Goal: Ask a question

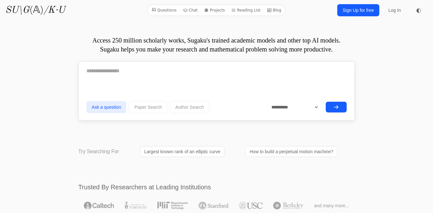
click at [135, 75] on textarea at bounding box center [216, 71] width 261 height 16
paste textarea "**********"
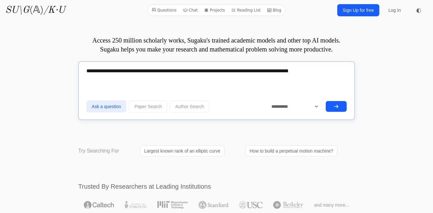
click at [111, 106] on button "Ask a question" at bounding box center [106, 107] width 40 height 12
click at [125, 71] on textarea "**********" at bounding box center [216, 70] width 261 height 15
click at [334, 73] on textarea "**********" at bounding box center [216, 70] width 261 height 15
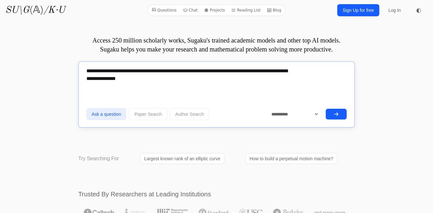
type textarea "**********"
click at [337, 113] on icon "submit" at bounding box center [336, 114] width 5 height 5
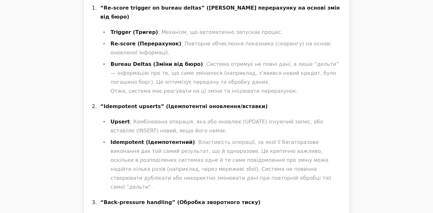
scroll to position [615, 0]
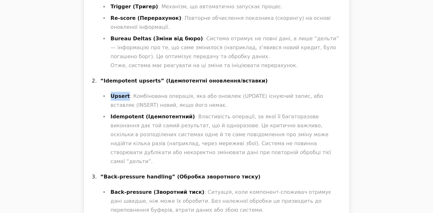
click at [110, 92] on li "Upsert : Комбінована операція, яка або оновлює (UPDATE) існуючий запис, або вст…" at bounding box center [226, 101] width 234 height 18
click at [119, 93] on strong "Upsert" at bounding box center [120, 96] width 19 height 6
click at [125, 92] on li "Upsert : Комбінована операція, яка або оновлює (UPDATE) існуючий запис, або вст…" at bounding box center [226, 101] width 234 height 18
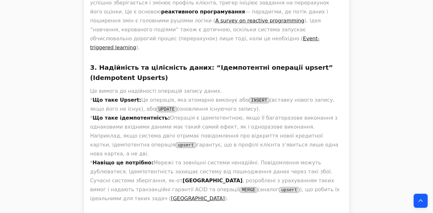
scroll to position [743, 0]
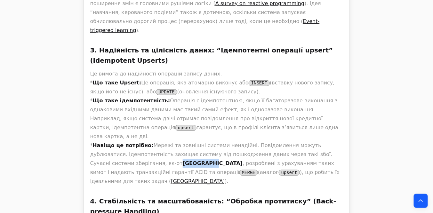
drag, startPoint x: 121, startPoint y: 90, endPoint x: 97, endPoint y: 88, distance: 24.1
click at [97, 88] on p "Це вимога до надійності операцій запису даних. * Що таке Upsert: Це операція, я…" at bounding box center [216, 127] width 253 height 117
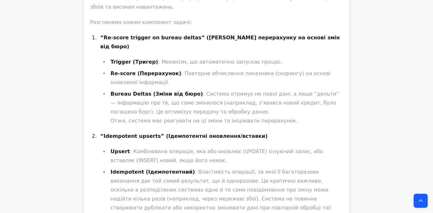
scroll to position [1358, 0]
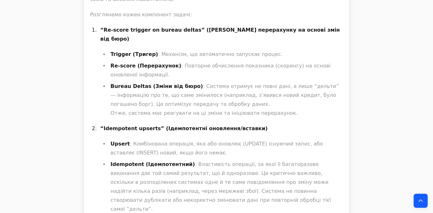
drag, startPoint x: 224, startPoint y: 156, endPoint x: 131, endPoint y: 139, distance: 93.8
copy p "Спроектувати архітектуру системи, яка приймає потік змін від кредитних бюро, на…"
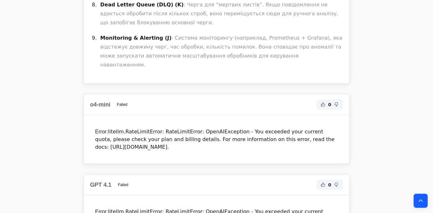
scroll to position [2357, 0]
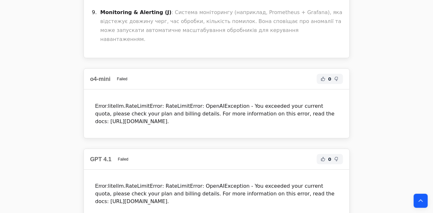
drag, startPoint x: 136, startPoint y: 60, endPoint x: 241, endPoint y: 57, distance: 104.8
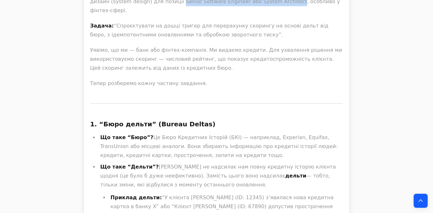
scroll to position [2639, 0]
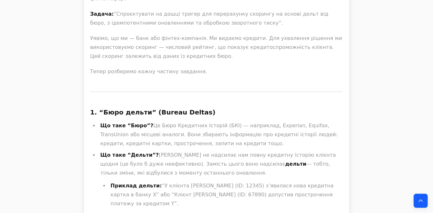
drag, startPoint x: 129, startPoint y: 103, endPoint x: 145, endPoint y: 111, distance: 18.5
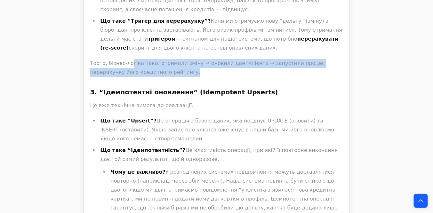
scroll to position [2921, 0]
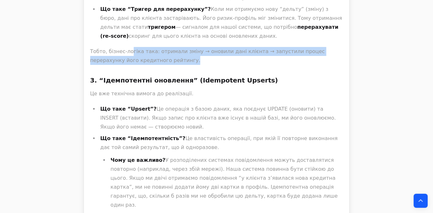
drag, startPoint x: 163, startPoint y: 101, endPoint x: 152, endPoint y: 89, distance: 16.1
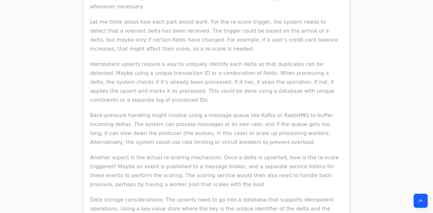
scroll to position [4074, 0]
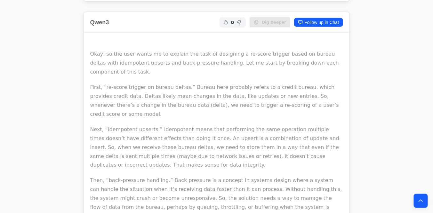
drag, startPoint x: 122, startPoint y: 90, endPoint x: 113, endPoint y: 84, distance: 10.7
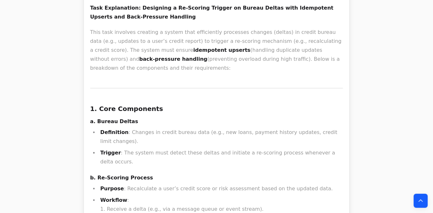
scroll to position [6175, 0]
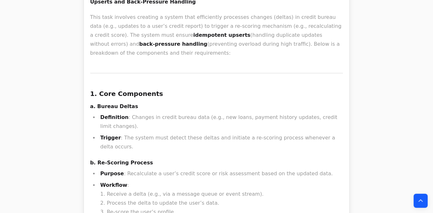
drag, startPoint x: 98, startPoint y: 27, endPoint x: 194, endPoint y: 164, distance: 167.4
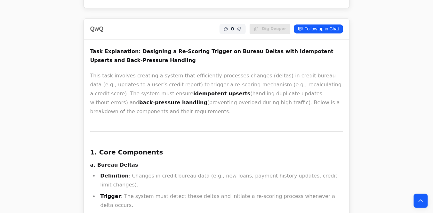
scroll to position [6124, 0]
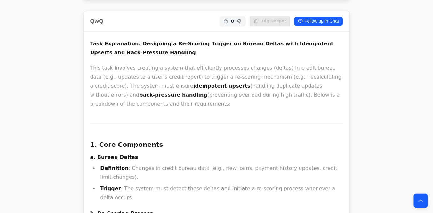
drag, startPoint x: 122, startPoint y: 102, endPoint x: 308, endPoint y: 111, distance: 186.3
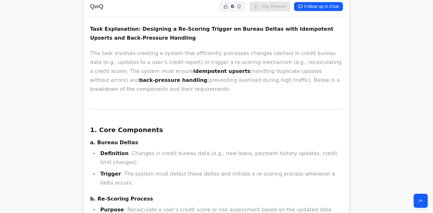
scroll to position [6149, 0]
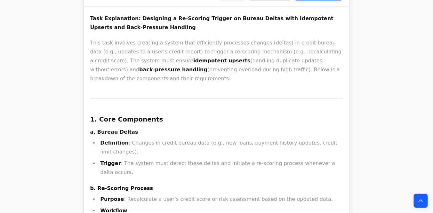
drag, startPoint x: 101, startPoint y: 115, endPoint x: 136, endPoint y: 134, distance: 40.3
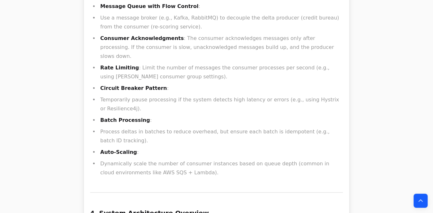
scroll to position [6713, 0]
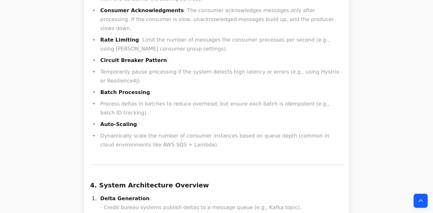
drag, startPoint x: 241, startPoint y: 100, endPoint x: 195, endPoint y: 100, distance: 46.4
click at [146, 108] on div "Task Explanation: Designing a Re-Scoring Trigger on Bureau Deltas with Idempote…" at bounding box center [216, 57] width 253 height 1214
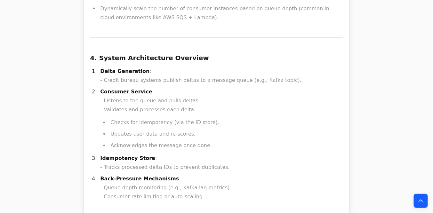
scroll to position [6841, 0]
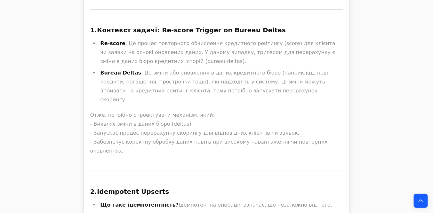
scroll to position [8814, 0]
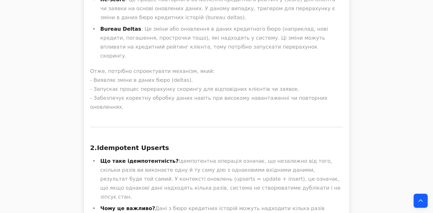
drag, startPoint x: 103, startPoint y: 140, endPoint x: 215, endPoint y: 143, distance: 111.2
drag, startPoint x: 123, startPoint y: 162, endPoint x: 224, endPoint y: 160, distance: 100.9
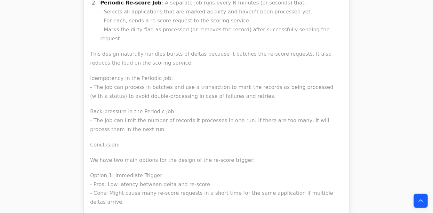
scroll to position [11760, 0]
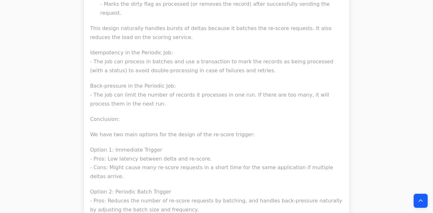
drag, startPoint x: 160, startPoint y: 163, endPoint x: 106, endPoint y: 118, distance: 71.1
copy code "-- PostgreSQL приклад INSERT INTO credit_scores (customer_id, score, version, b…"
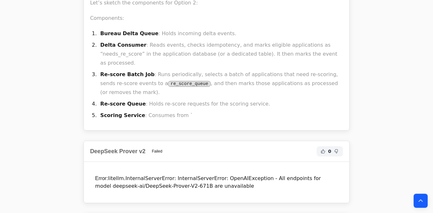
scroll to position [12042, 0]
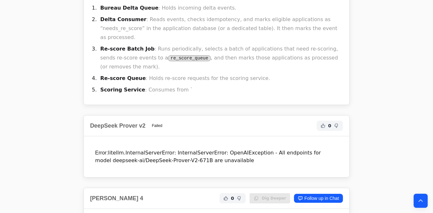
drag, startPoint x: 186, startPoint y: 65, endPoint x: 88, endPoint y: 65, distance: 98.0
drag, startPoint x: 219, startPoint y: 89, endPoint x: 101, endPoint y: 90, distance: 117.5
drag, startPoint x: 202, startPoint y: 102, endPoint x: 103, endPoint y: 103, distance: 99.0
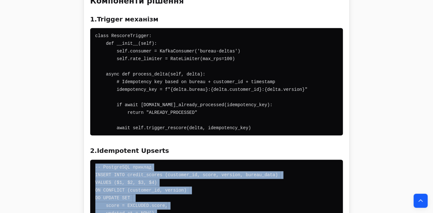
scroll to position [12503, 0]
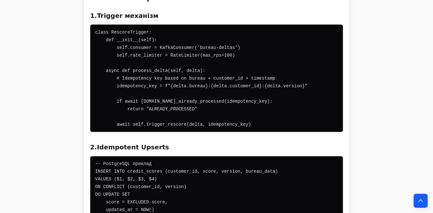
drag, startPoint x: 110, startPoint y: 138, endPoint x: 264, endPoint y: 135, distance: 153.4
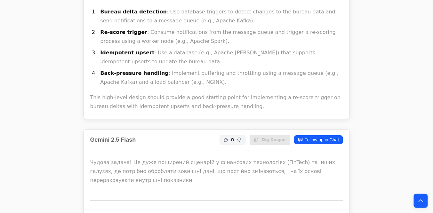
scroll to position [13554, 0]
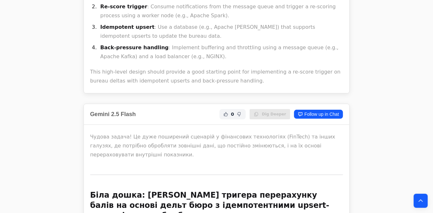
drag, startPoint x: 145, startPoint y: 144, endPoint x: 286, endPoint y: 144, distance: 141.6
drag, startPoint x: 140, startPoint y: 165, endPoint x: 231, endPoint y: 162, distance: 90.7
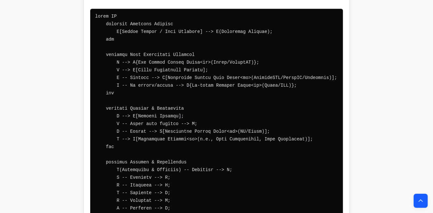
scroll to position [14143, 0]
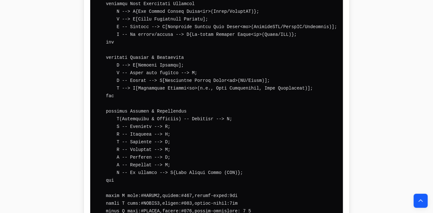
drag, startPoint x: 110, startPoint y: 138, endPoint x: 289, endPoint y: 158, distance: 179.8
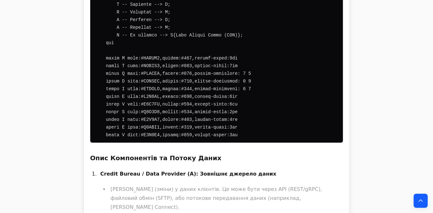
scroll to position [14297, 0]
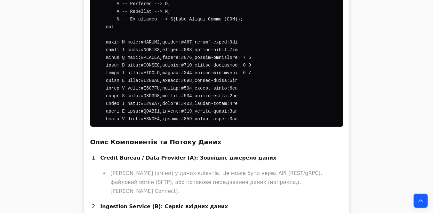
drag, startPoint x: 238, startPoint y: 117, endPoint x: 273, endPoint y: 126, distance: 36.2
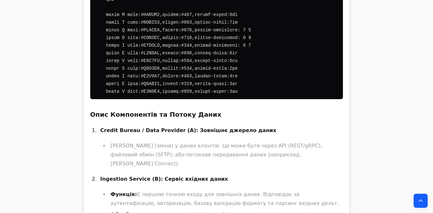
scroll to position [14348, 0]
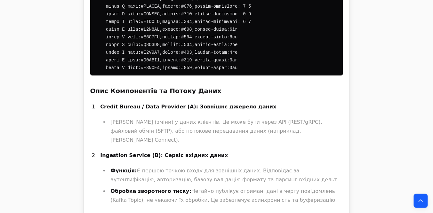
drag, startPoint x: 150, startPoint y: 126, endPoint x: 155, endPoint y: 137, distance: 12.3
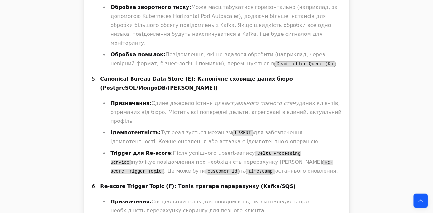
scroll to position [14860, 0]
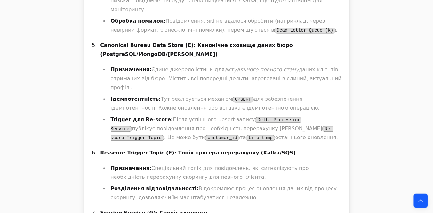
drag, startPoint x: 88, startPoint y: 53, endPoint x: 220, endPoint y: 82, distance: 135.0
drag, startPoint x: 280, startPoint y: 94, endPoint x: 90, endPoint y: 48, distance: 195.4
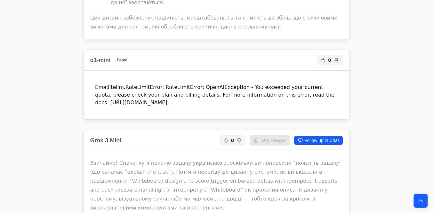
scroll to position [15757, 0]
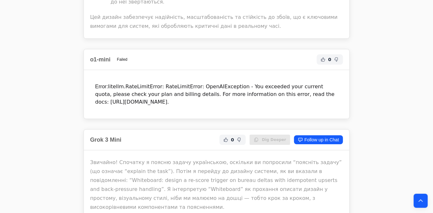
drag, startPoint x: 193, startPoint y: 82, endPoint x: 229, endPoint y: 86, distance: 35.7
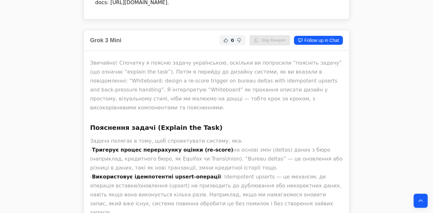
scroll to position [15860, 0]
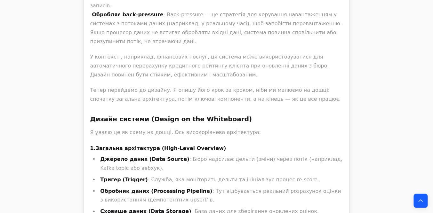
scroll to position [16065, 0]
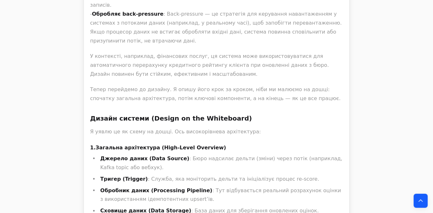
drag, startPoint x: 112, startPoint y: 110, endPoint x: 82, endPoint y: 109, distance: 29.5
copy h2 "Grok 4"
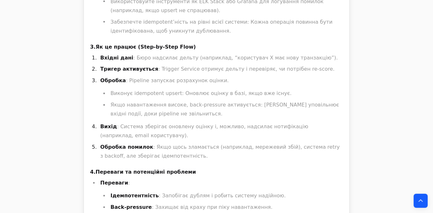
scroll to position [16943, 0]
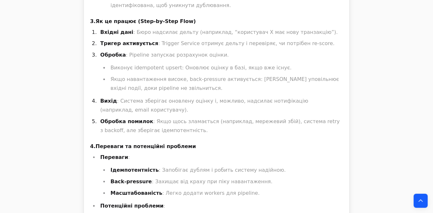
drag, startPoint x: 173, startPoint y: 102, endPoint x: 148, endPoint y: 102, distance: 25.3
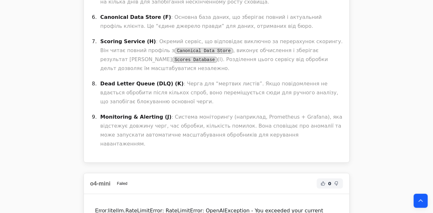
scroll to position [2304, 0]
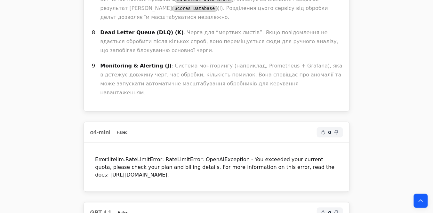
drag, startPoint x: 243, startPoint y: 139, endPoint x: 110, endPoint y: 127, distance: 133.8
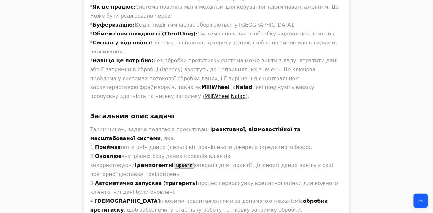
scroll to position [1125, 0]
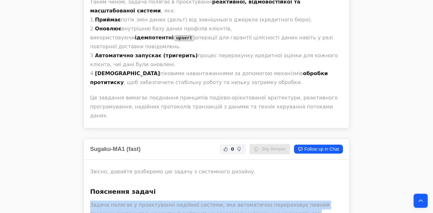
drag, startPoint x: 323, startPoint y: 82, endPoint x: 89, endPoint y: 63, distance: 234.9
copy p "Задача полягає у проектуванні надійної системи, яка автоматично перераховує пев…"
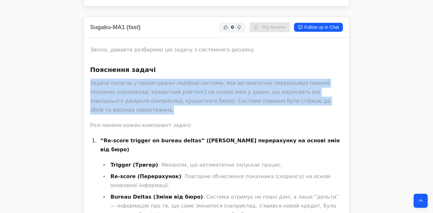
scroll to position [1279, 0]
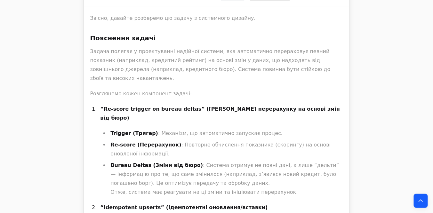
drag, startPoint x: 107, startPoint y: 138, endPoint x: 156, endPoint y: 137, distance: 48.7
copy strong "Back-pressure handling"
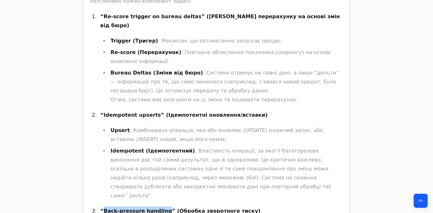
scroll to position [1381, 0]
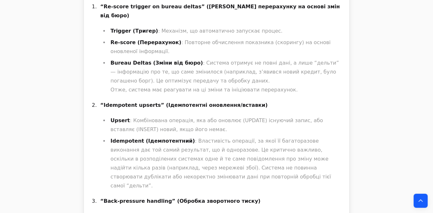
drag, startPoint x: 231, startPoint y: 125, endPoint x: 144, endPoint y: 108, distance: 88.4
drag, startPoint x: 219, startPoint y: 132, endPoint x: 131, endPoint y: 111, distance: 90.6
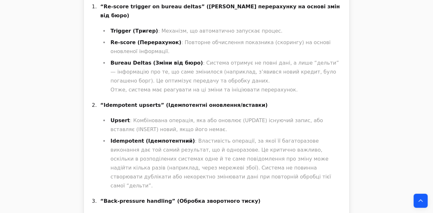
copy p "Спроектувати архітектуру системи, яка приймає потік змін від кредитних бюро, на…"
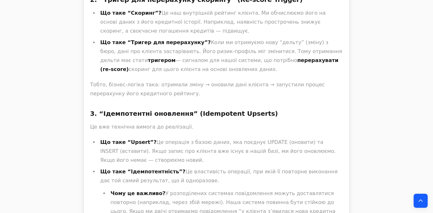
scroll to position [2919, 0]
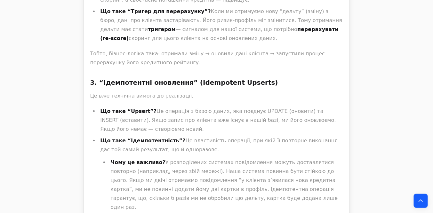
drag, startPoint x: 188, startPoint y: 16, endPoint x: 256, endPoint y: 19, distance: 68.0
copy h3 "Back-pressure Handling"
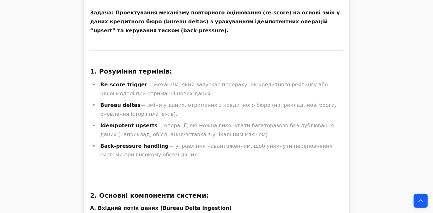
scroll to position [4533, 0]
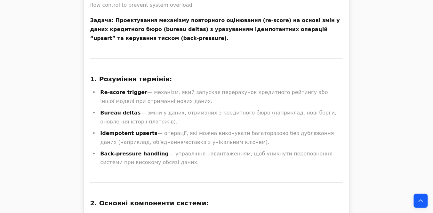
drag, startPoint x: 145, startPoint y: 90, endPoint x: 203, endPoint y: 86, distance: 58.4
copy strong "Back-pressure Handling"
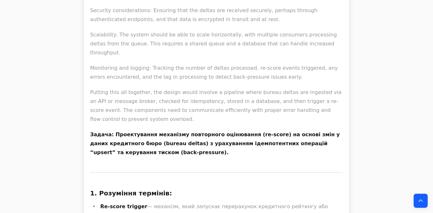
scroll to position [4430, 0]
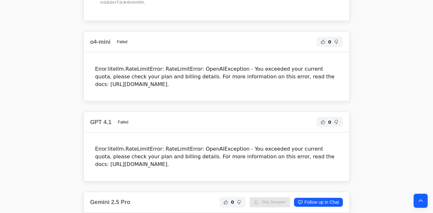
scroll to position [2355, 0]
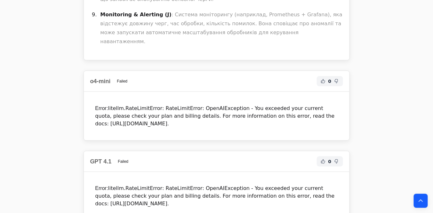
drag, startPoint x: 166, startPoint y: 78, endPoint x: 236, endPoint y: 86, distance: 70.8
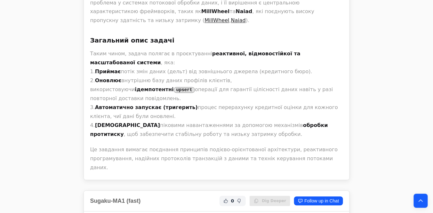
scroll to position [1074, 0]
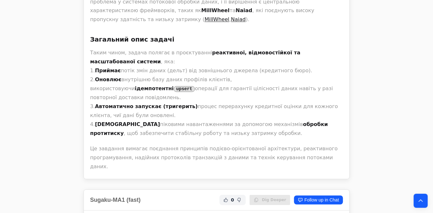
drag, startPoint x: 164, startPoint y: 117, endPoint x: 225, endPoint y: 118, distance: 60.5
drag, startPoint x: 320, startPoint y: 135, endPoint x: 267, endPoint y: 128, distance: 53.5
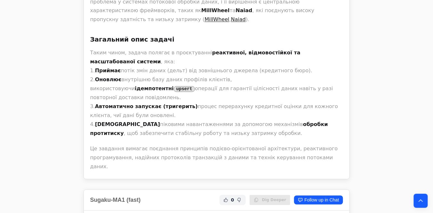
drag, startPoint x: 267, startPoint y: 128, endPoint x: 207, endPoint y: 123, distance: 60.1
drag, startPoint x: 207, startPoint y: 123, endPoint x: 217, endPoint y: 128, distance: 11.0
drag, startPoint x: 265, startPoint y: 134, endPoint x: 271, endPoint y: 134, distance: 6.1
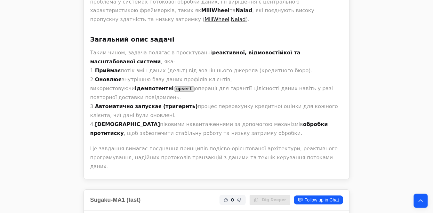
drag, startPoint x: 322, startPoint y: 136, endPoint x: 273, endPoint y: 133, distance: 48.4
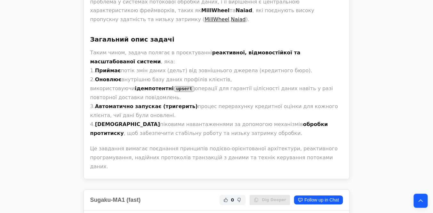
drag, startPoint x: 143, startPoint y: 124, endPoint x: 150, endPoint y: 122, distance: 7.2
drag, startPoint x: 165, startPoint y: 117, endPoint x: 226, endPoint y: 130, distance: 62.8
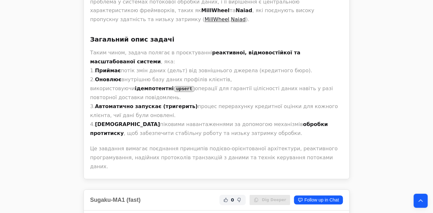
drag, startPoint x: 226, startPoint y: 130, endPoint x: 293, endPoint y: 136, distance: 67.2
drag, startPoint x: 293, startPoint y: 136, endPoint x: 326, endPoint y: 137, distance: 33.3
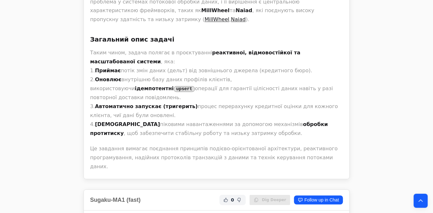
drag, startPoint x: 319, startPoint y: 136, endPoint x: 165, endPoint y: 119, distance: 155.4
copy p "надійної системи, яка автоматично перераховує певний показник (наприклад, креди…"
